Goal: Task Accomplishment & Management: Use online tool/utility

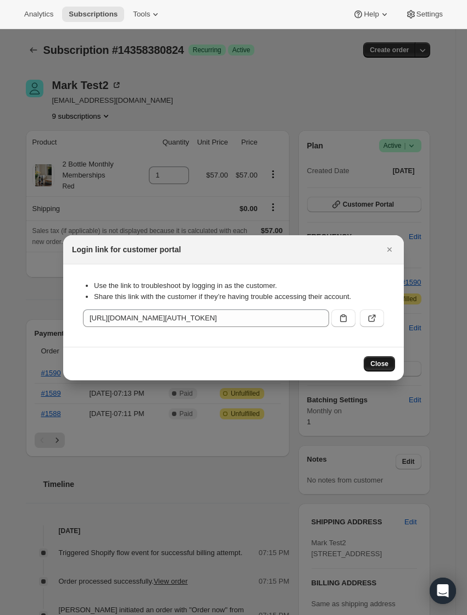
click at [389, 363] on button "Close" at bounding box center [379, 363] width 31 height 15
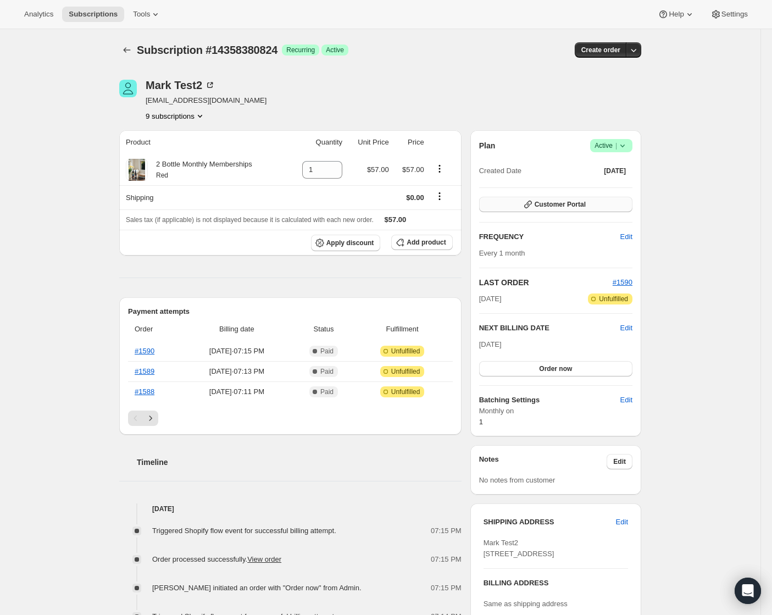
click at [467, 206] on button "Customer Portal" at bounding box center [555, 204] width 153 height 15
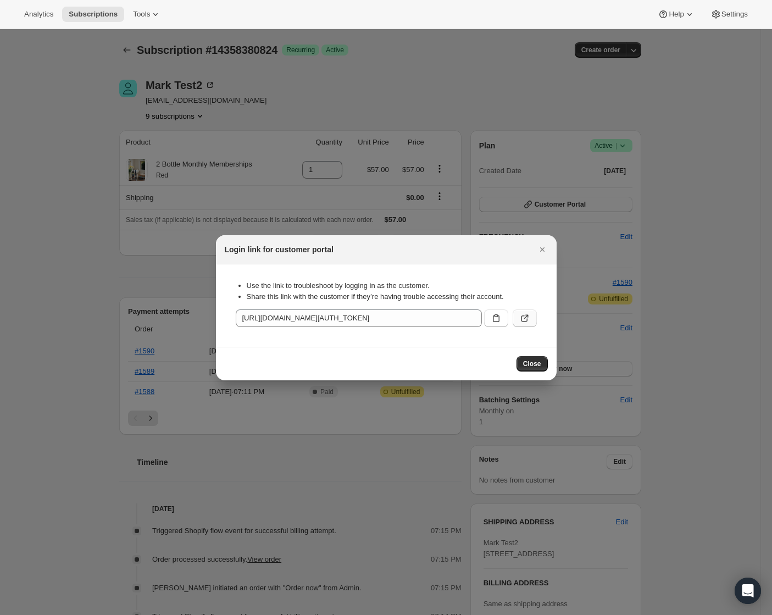
click at [467, 317] on icon ":r1g:" at bounding box center [524, 318] width 11 height 11
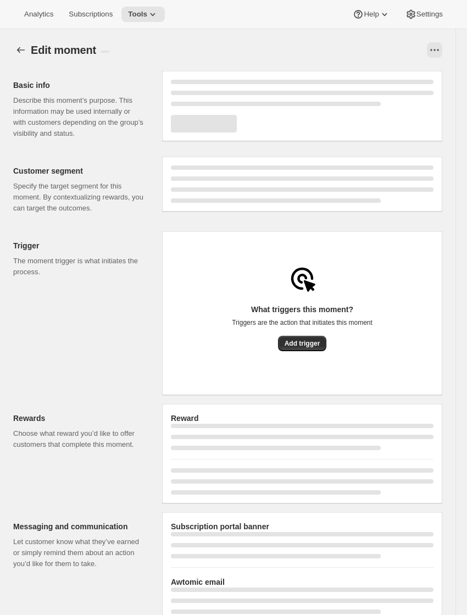
select select "FIXED_AMOUNT"
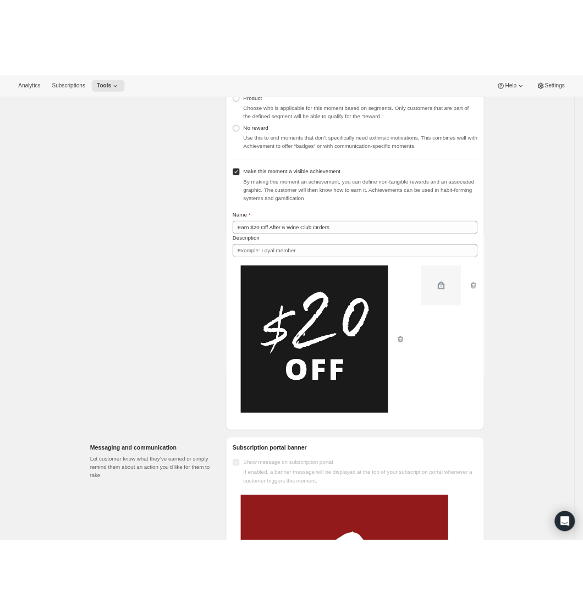
scroll to position [495, 0]
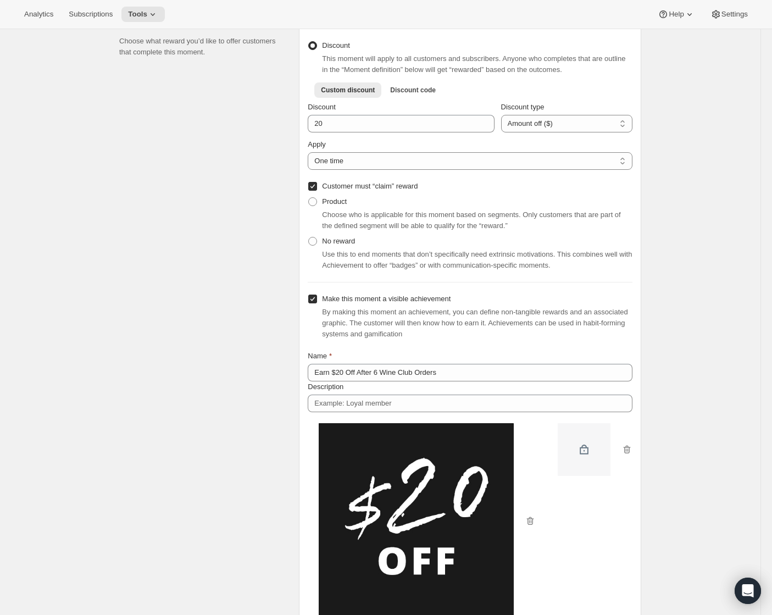
drag, startPoint x: 22, startPoint y: 244, endPoint x: 120, endPoint y: 242, distance: 97.8
click at [22, 244] on div "Edit moment. This page is ready Edit moment Success Active Duplicate Preview St…" at bounding box center [380, 444] width 761 height 1820
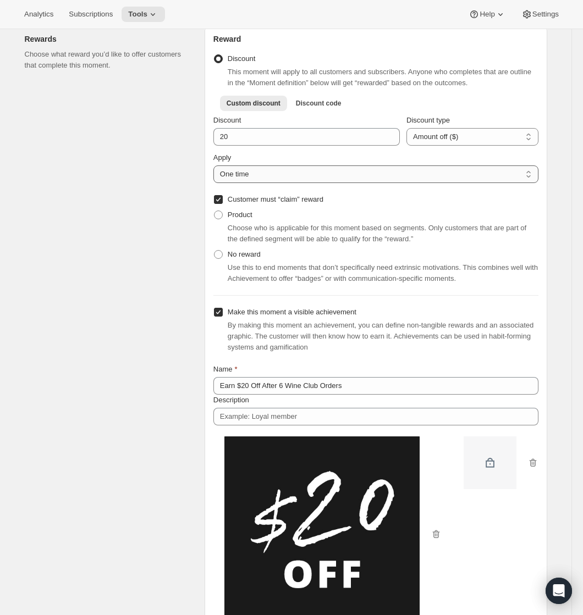
scroll to position [468, 0]
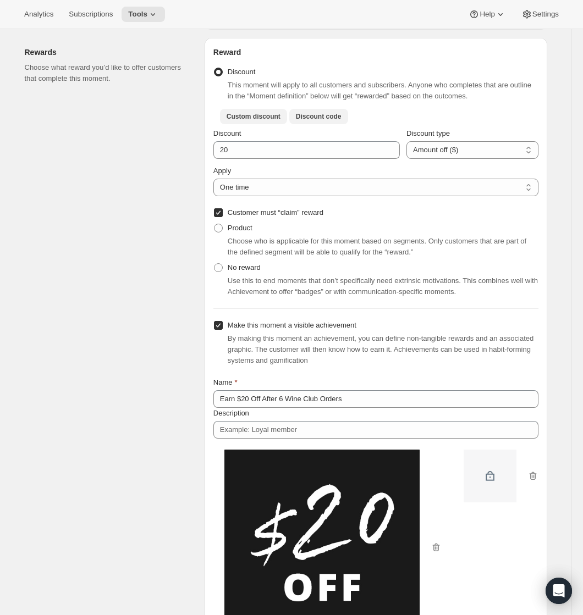
click at [346, 119] on button "Discount code" at bounding box center [318, 116] width 59 height 15
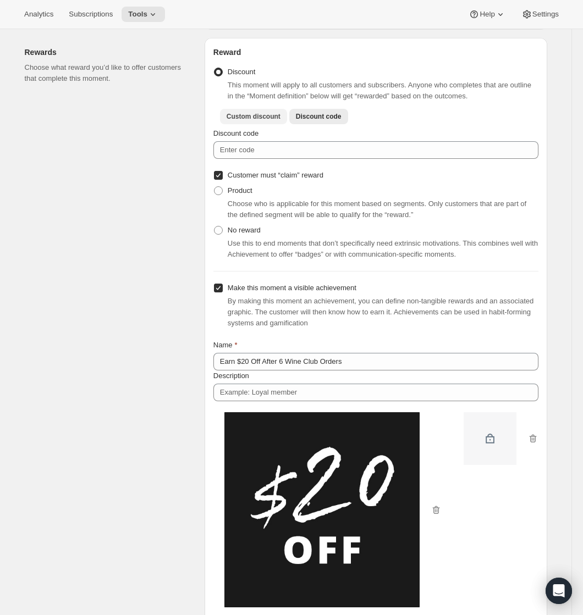
click at [284, 121] on button "Custom discount" at bounding box center [253, 116] width 67 height 15
select select "FIXED_AMOUNT"
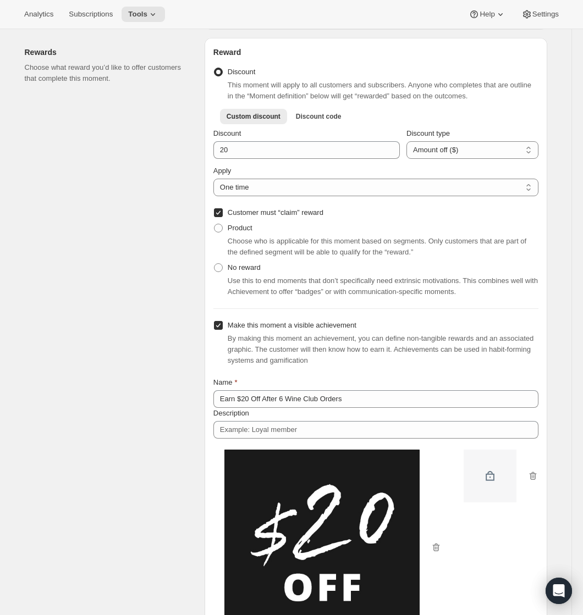
click at [261, 239] on div "Product Choose who is applicable for this moment based on segments. Only custom…" at bounding box center [375, 238] width 325 height 37
click at [219, 232] on span at bounding box center [218, 228] width 9 height 9
click at [214, 224] on input "Product" at bounding box center [214, 224] width 1 height 1
radio input "true"
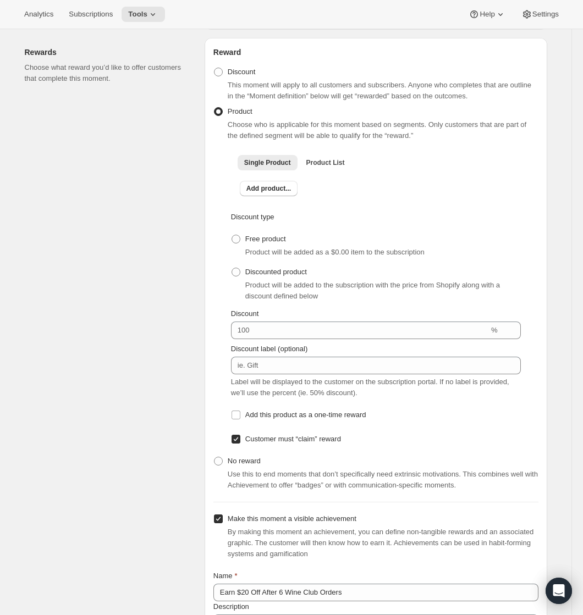
scroll to position [523, 0]
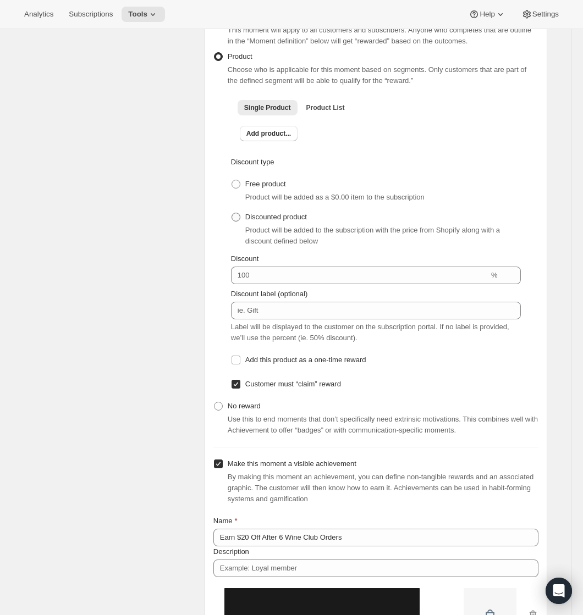
click at [274, 221] on span "Discounted product" at bounding box center [276, 217] width 62 height 8
click at [232, 213] on input "Discounted product" at bounding box center [231, 213] width 1 height 1
radio input "true"
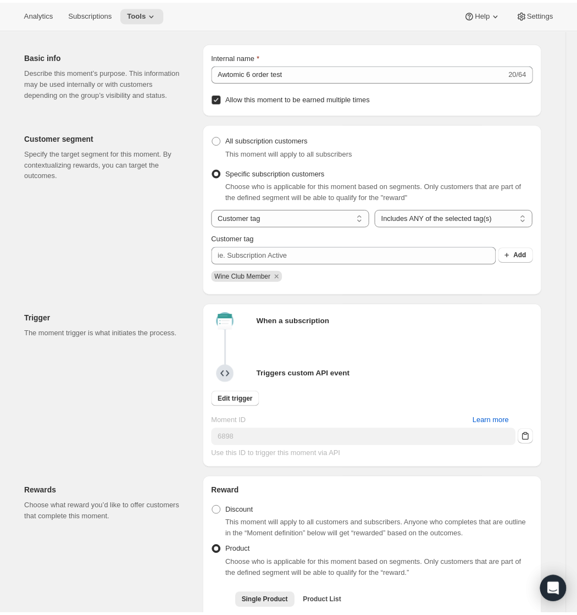
scroll to position [0, 0]
